Goal: Find contact information: Find contact information

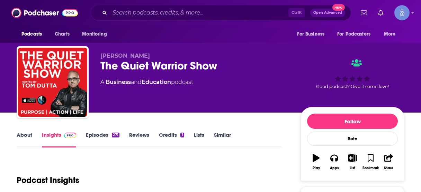
scroll to position [83, 0]
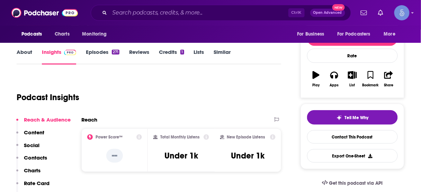
click at [38, 157] on p "Contacts" at bounding box center [35, 158] width 23 height 7
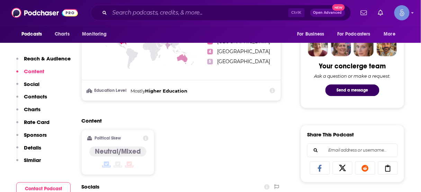
scroll to position [311, 0]
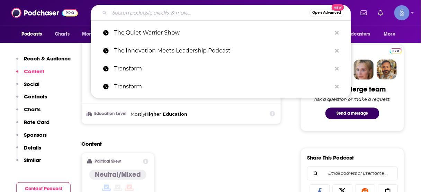
click at [201, 14] on input "Search podcasts, credits, & more..." at bounding box center [210, 12] width 200 height 11
paste input "[PERSON_NAME][EMAIL_ADDRESS][DOMAIN_NAME]"
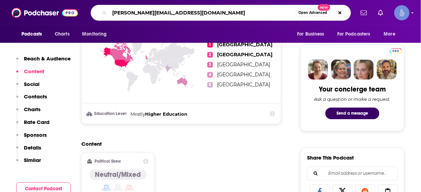
drag, startPoint x: 111, startPoint y: 11, endPoint x: 13, endPoint y: 9, distance: 98.0
click at [13, 9] on div "Podcasts Charts Monitoring [PERSON_NAME][EMAIL_ADDRESS][DOMAIN_NAME] Open Advan…" at bounding box center [210, 13] width 421 height 26
paste input "The Innovation Meets Leadership Podcast"
type input "The Innovation Meets Leadership Podcast"
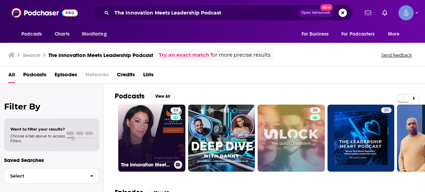
click at [160, 141] on link "24 The Innovation Meets Leadership Podcast" at bounding box center [151, 138] width 67 height 67
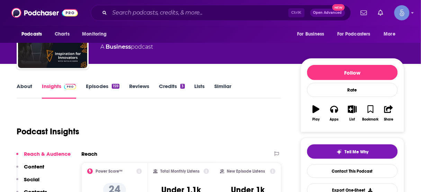
scroll to position [55, 0]
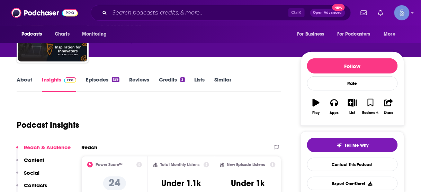
click at [39, 185] on p "Contacts" at bounding box center [35, 185] width 23 height 7
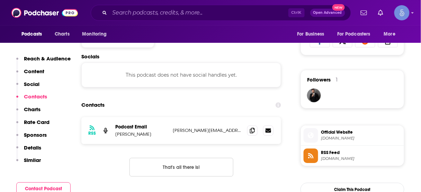
scroll to position [464, 0]
